Goal: Information Seeking & Learning: Learn about a topic

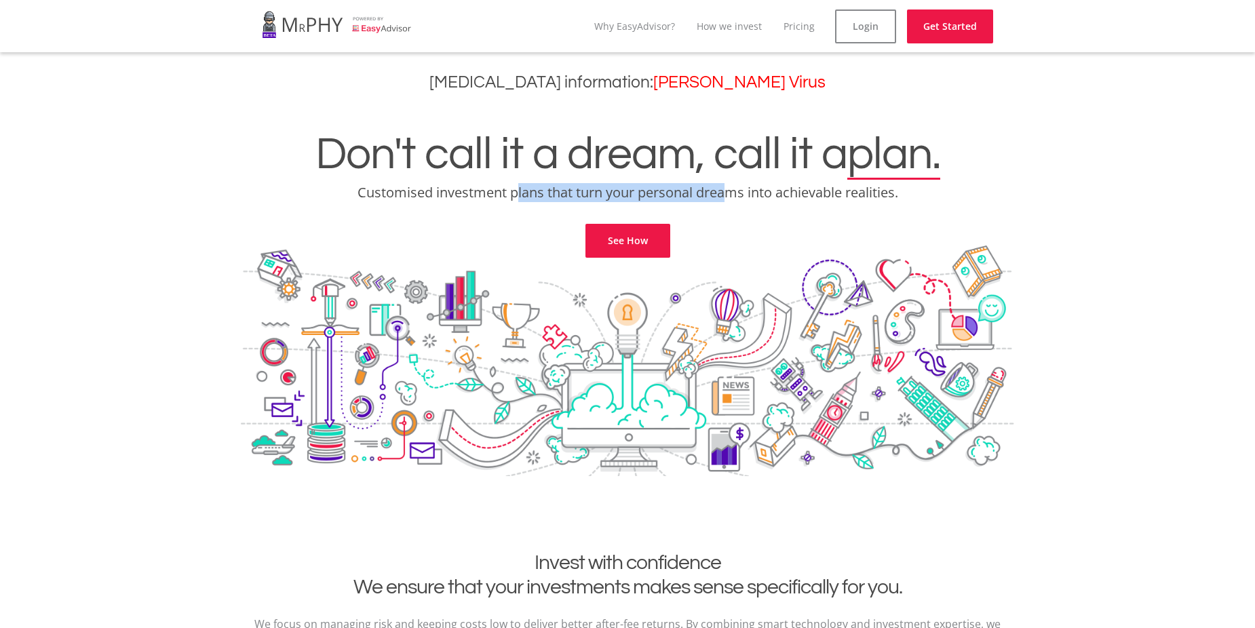
drag, startPoint x: 512, startPoint y: 190, endPoint x: 724, endPoint y: 191, distance: 211.6
click at [724, 191] on p "Customised investment plans that turn your personal dreams into achievable real…" at bounding box center [627, 192] width 1235 height 19
drag, startPoint x: 724, startPoint y: 191, endPoint x: 669, endPoint y: 195, distance: 55.0
click at [669, 195] on p "Customised investment plans that turn your personal dreams into achievable real…" at bounding box center [627, 192] width 1235 height 19
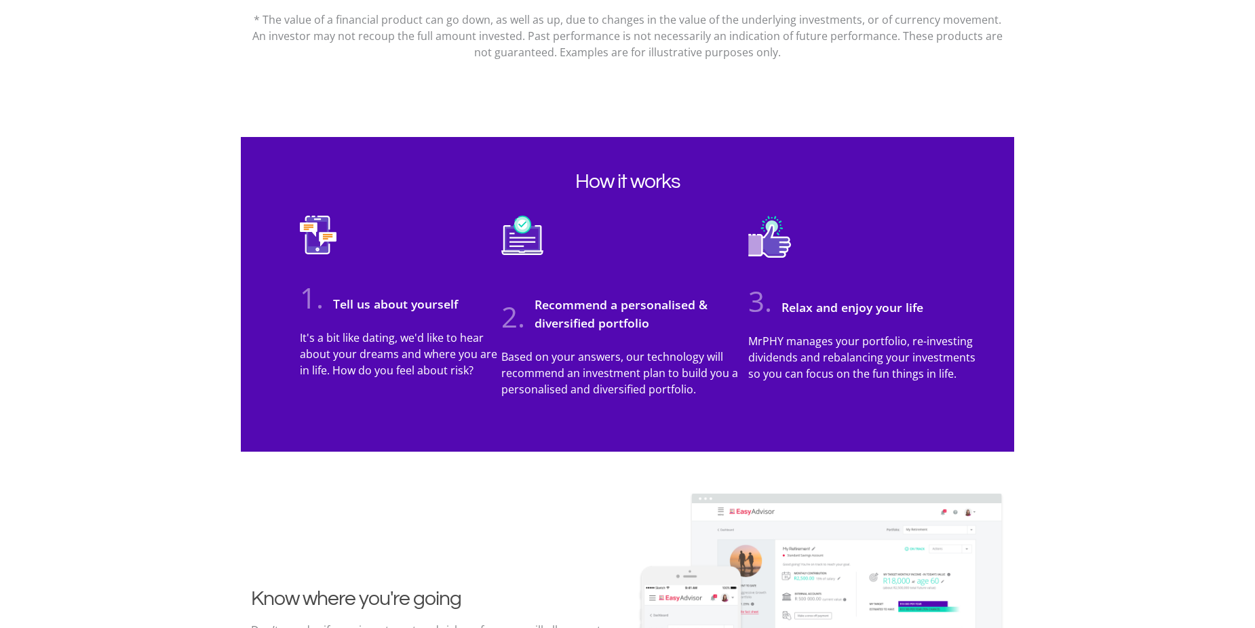
scroll to position [1153, 0]
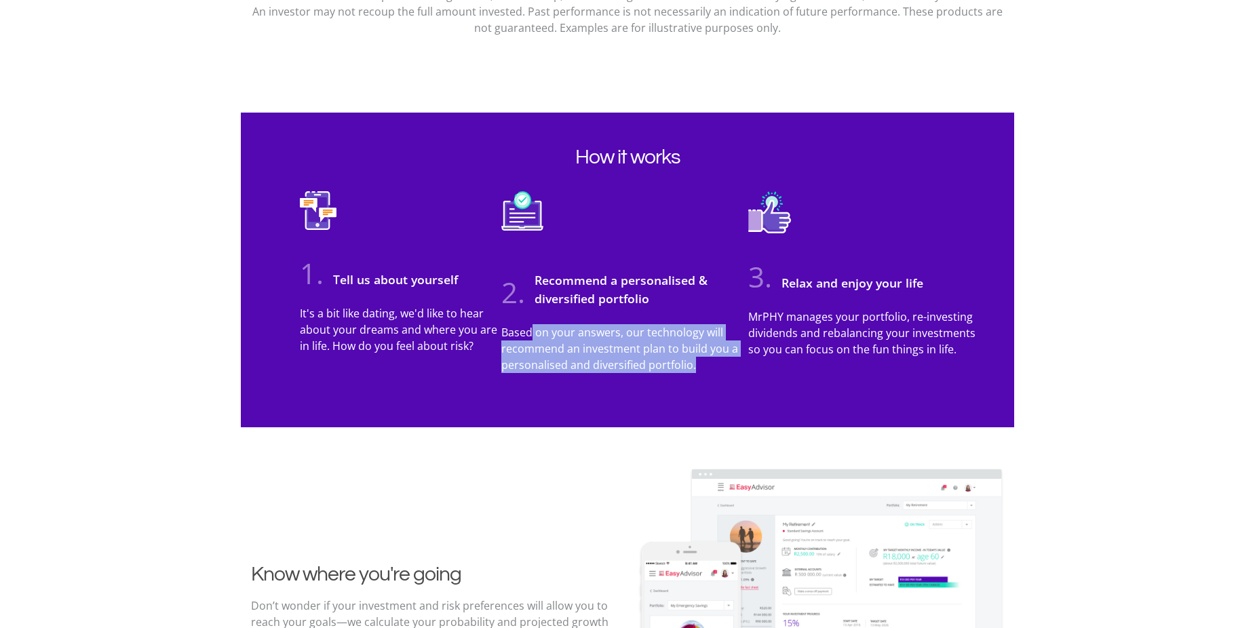
drag, startPoint x: 533, startPoint y: 330, endPoint x: 703, endPoint y: 368, distance: 174.4
click at [703, 368] on p "Based on your answers, our technology will recommend an investment plan to buil…" at bounding box center [624, 348] width 246 height 49
drag, startPoint x: 703, startPoint y: 368, endPoint x: 653, endPoint y: 359, distance: 51.1
click at [653, 359] on p "Based on your answers, our technology will recommend an investment plan to buil…" at bounding box center [624, 348] width 246 height 49
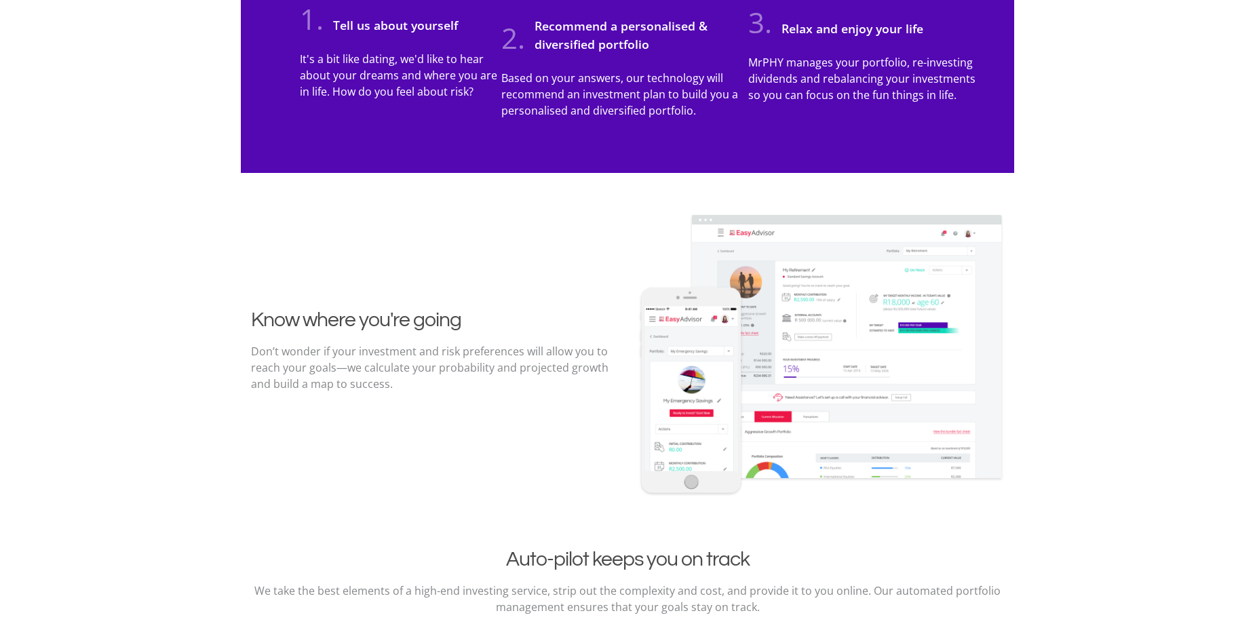
scroll to position [1424, 0]
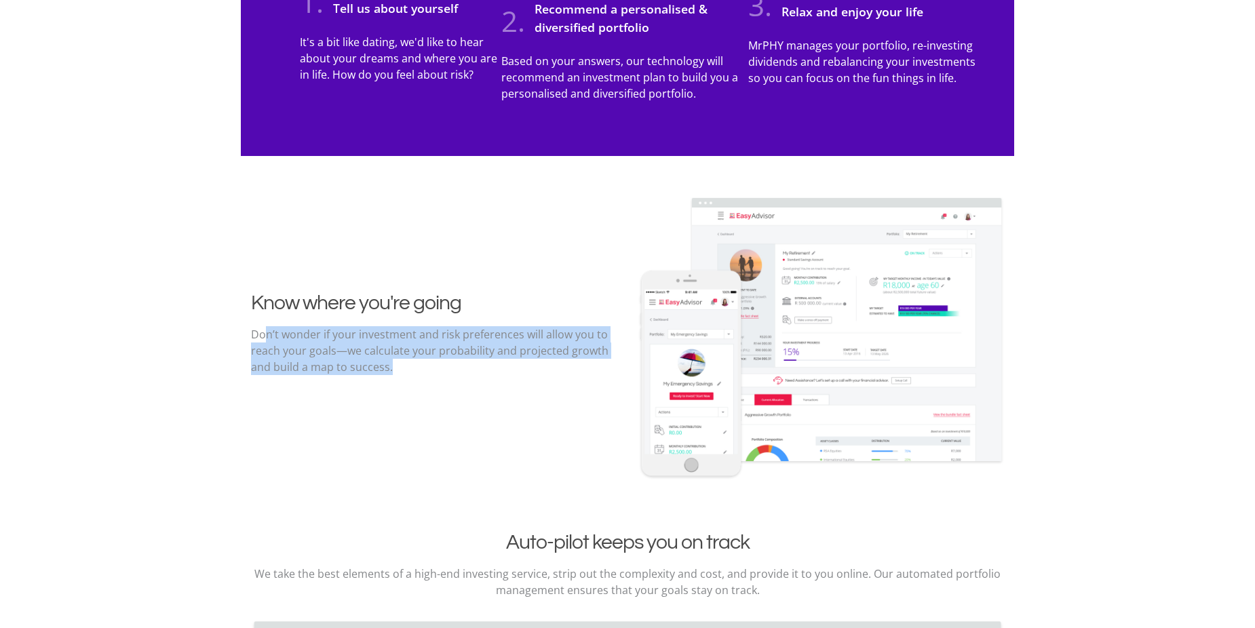
drag, startPoint x: 263, startPoint y: 332, endPoint x: 423, endPoint y: 366, distance: 162.8
click at [423, 366] on p "Don’t wonder if your investment and risk preferences will allow you to reach yo…" at bounding box center [434, 350] width 366 height 49
drag, startPoint x: 423, startPoint y: 366, endPoint x: 351, endPoint y: 368, distance: 72.0
click at [351, 368] on p "Don’t wonder if your investment and risk preferences will allow you to reach yo…" at bounding box center [434, 350] width 366 height 49
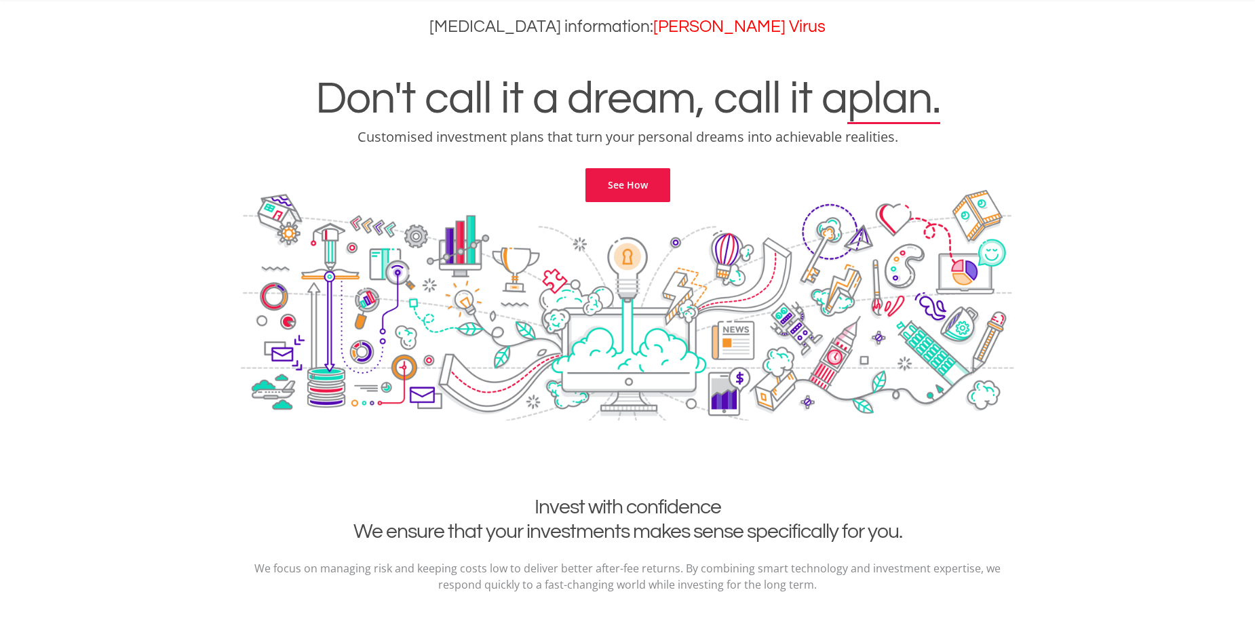
scroll to position [0, 0]
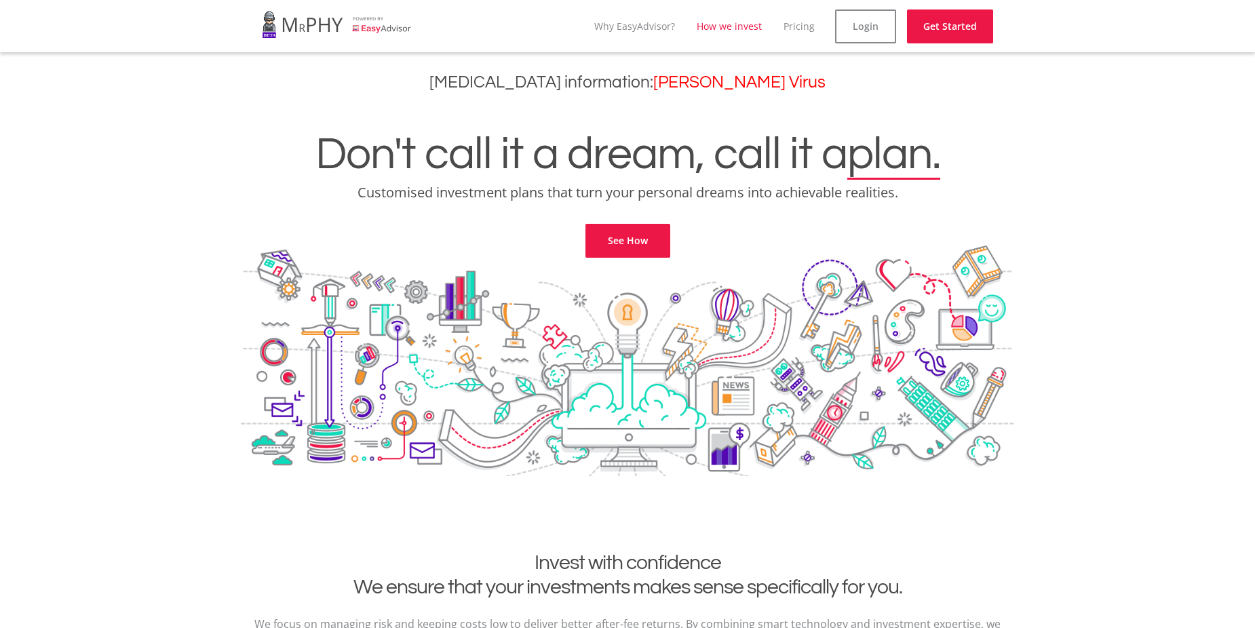
click at [725, 30] on link "How we invest" at bounding box center [729, 26] width 65 height 13
click at [808, 27] on link "Pricing" at bounding box center [809, 26] width 31 height 13
drag, startPoint x: 452, startPoint y: 109, endPoint x: 518, endPoint y: 142, distance: 74.0
